Goal: Navigation & Orientation: Find specific page/section

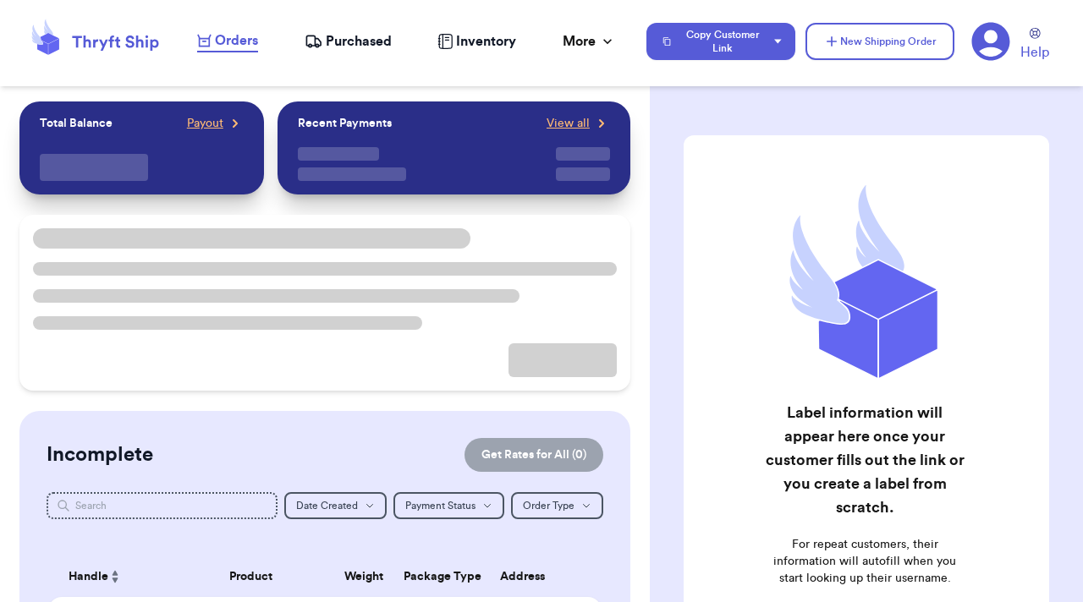
checkbox input "true"
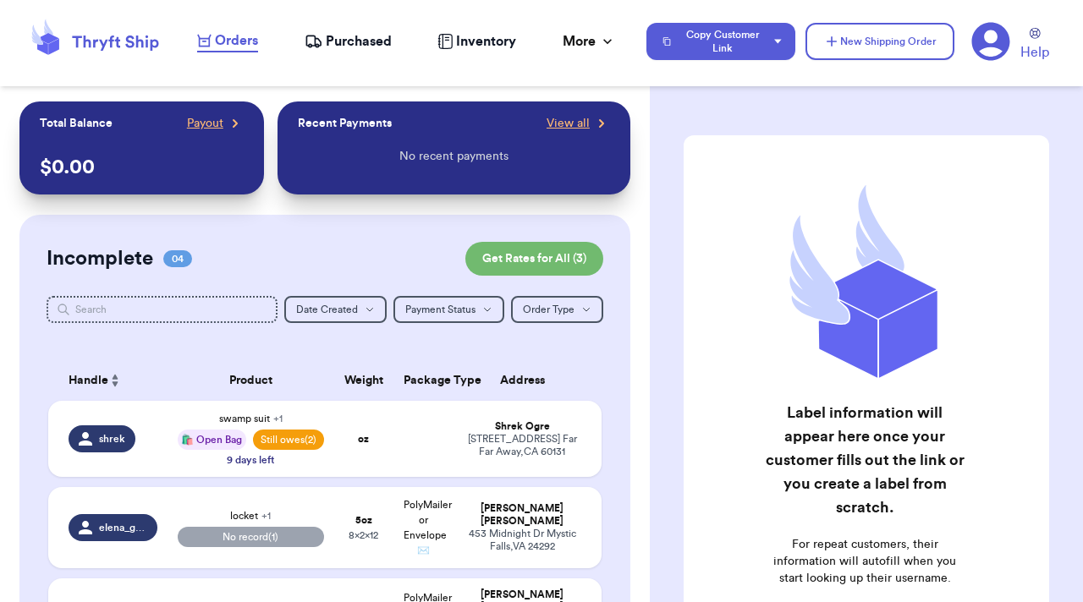
click at [989, 54] on icon at bounding box center [990, 41] width 39 height 39
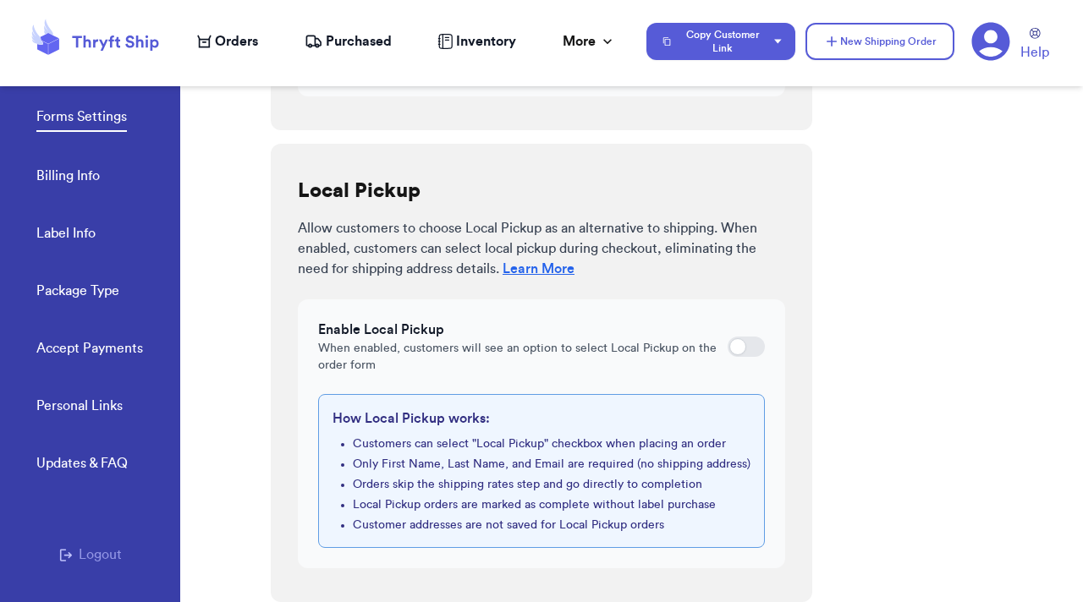
scroll to position [1000, 0]
click at [72, 180] on link "Billing Info" at bounding box center [67, 178] width 63 height 24
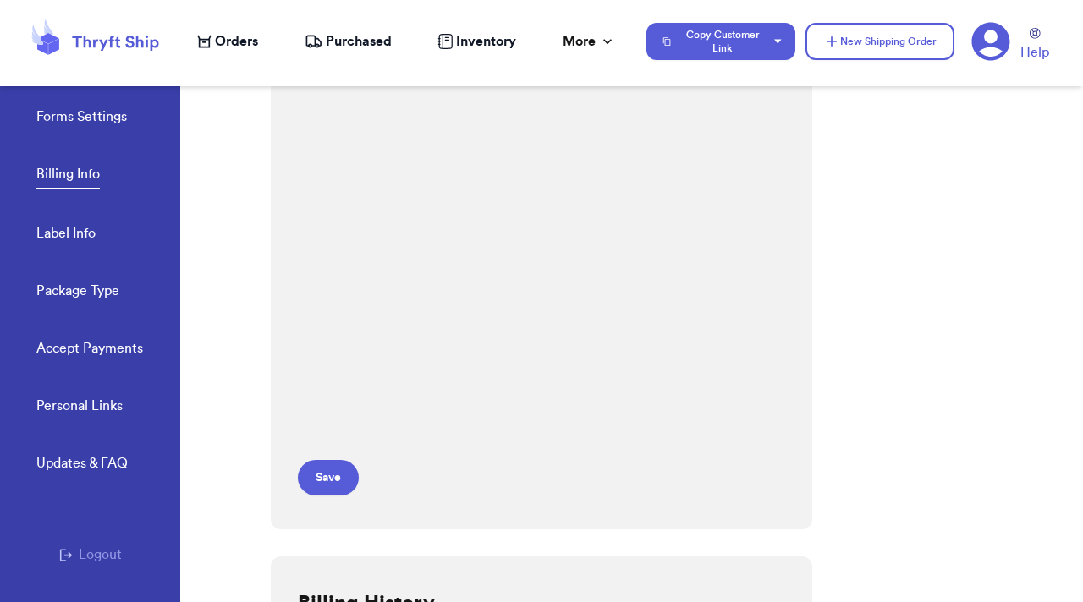
scroll to position [610, 0]
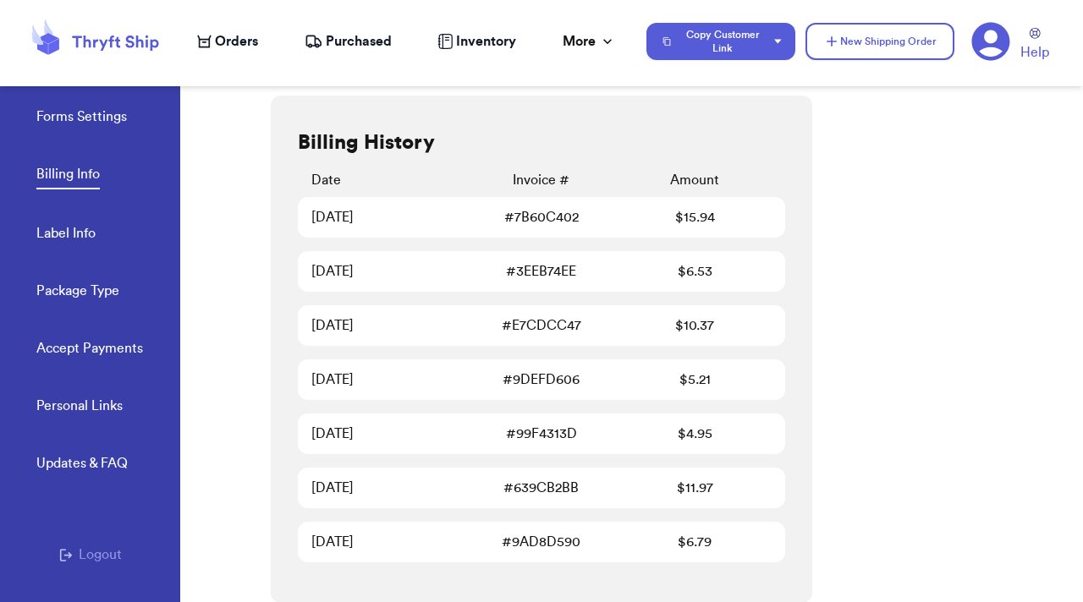
click at [68, 409] on link "Personal Links" at bounding box center [79, 408] width 86 height 24
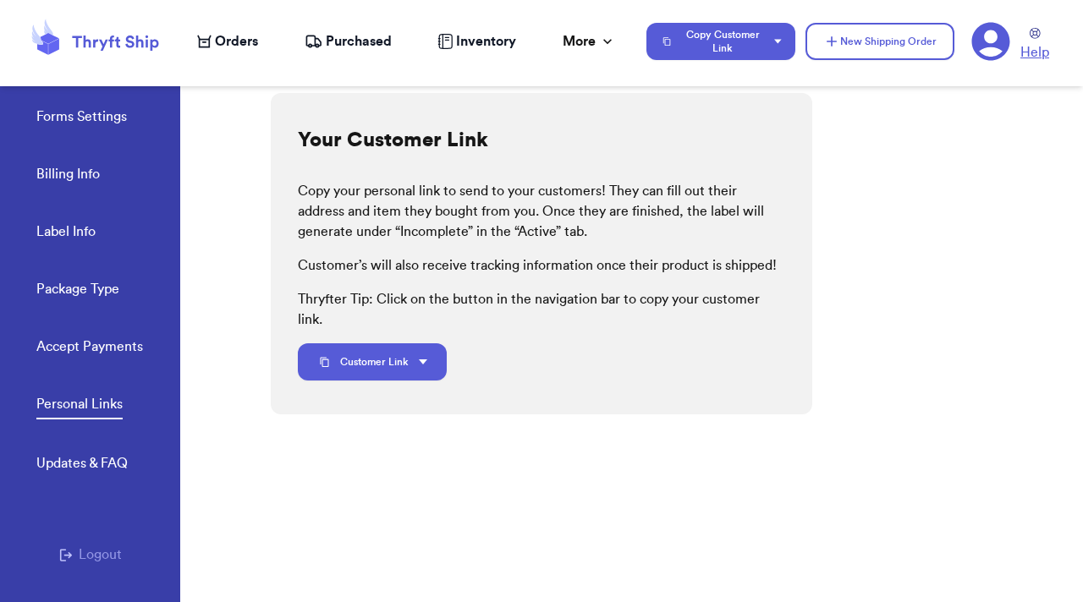
click at [1029, 52] on span "Help" at bounding box center [1034, 52] width 29 height 20
